Goal: Navigation & Orientation: Understand site structure

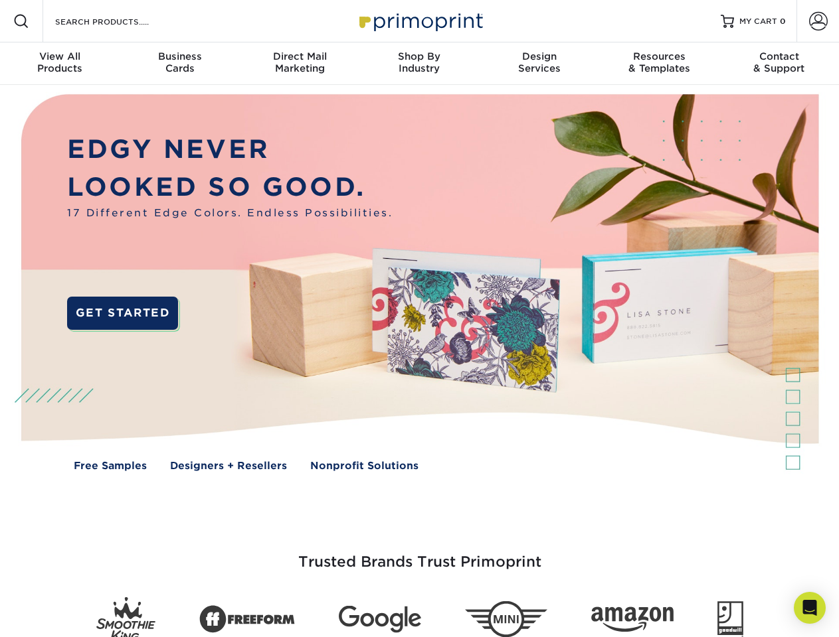
click at [419, 319] on img at bounding box center [419, 292] width 830 height 415
click at [21, 21] on span at bounding box center [21, 21] width 16 height 16
click at [817, 21] on span at bounding box center [818, 21] width 19 height 19
click at [60, 64] on div "View All Products" at bounding box center [60, 62] width 120 height 24
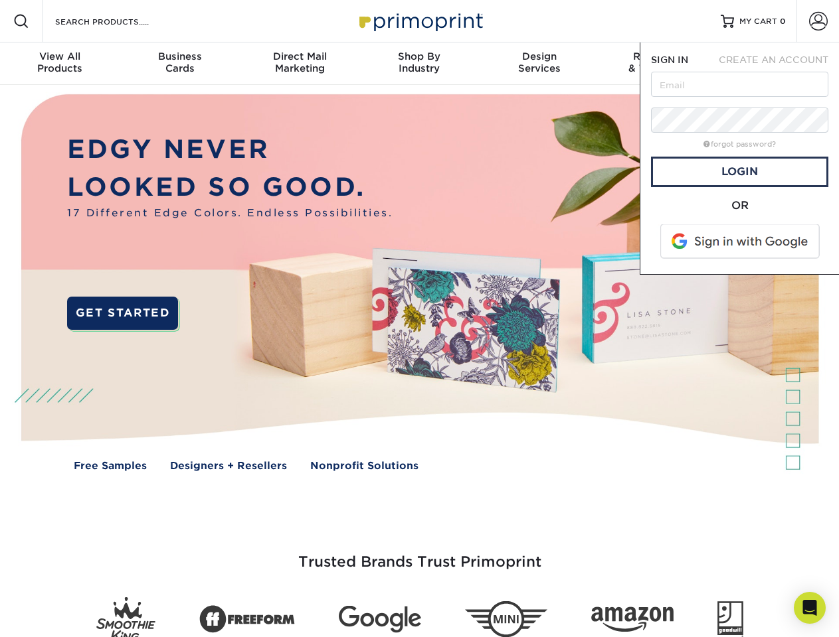
click at [179, 64] on div "Business Cards" at bounding box center [180, 62] width 120 height 24
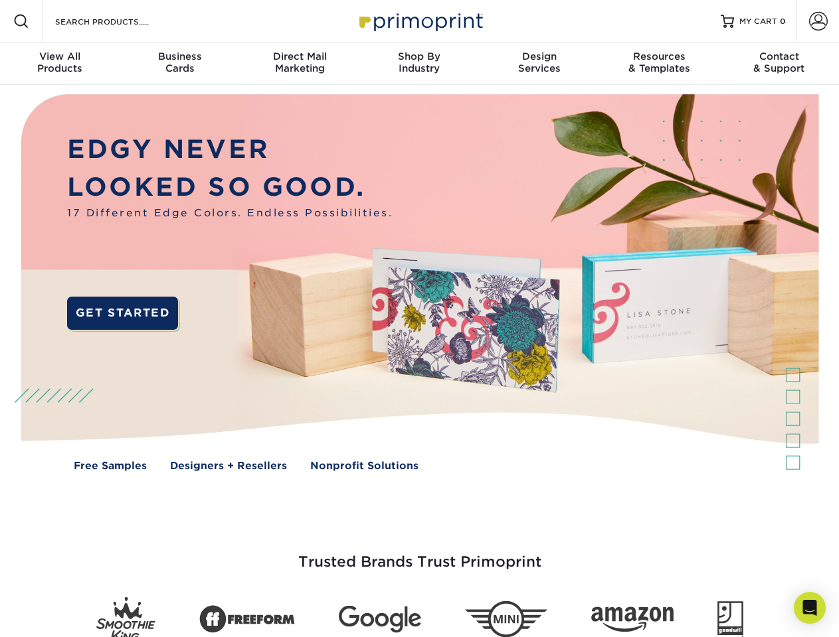
click at [299, 64] on div "Direct Mail Marketing" at bounding box center [300, 62] width 120 height 24
click at [419, 64] on div "Shop By Industry" at bounding box center [419, 62] width 120 height 24
click at [539, 64] on div "Design Services" at bounding box center [539, 62] width 120 height 24
click at [659, 64] on div "Resources & Templates" at bounding box center [659, 62] width 120 height 24
click at [779, 64] on div "Contact & Support" at bounding box center [779, 62] width 120 height 24
